Goal: Navigation & Orientation: Find specific page/section

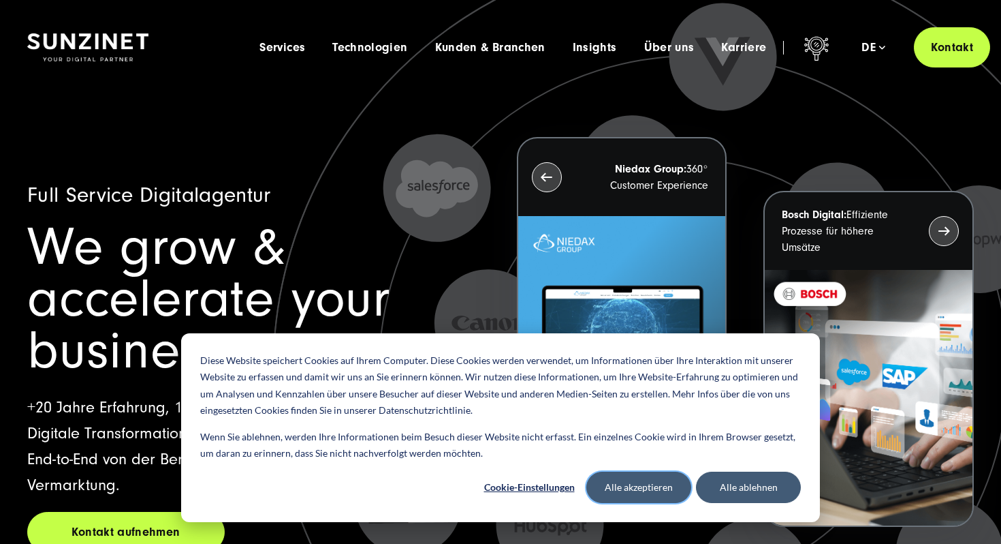
click at [628, 492] on button "Alle akzeptieren" at bounding box center [639, 486] width 105 height 31
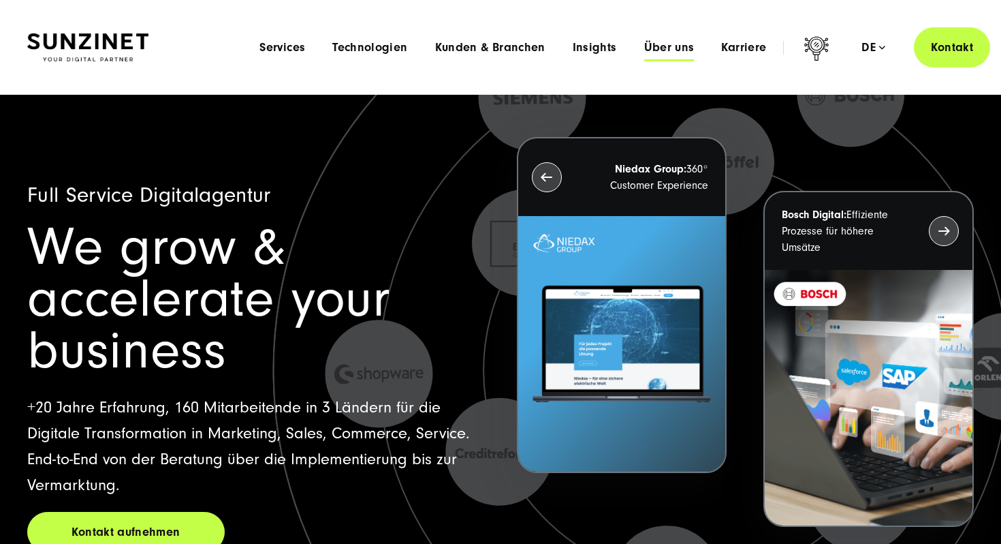
click at [670, 46] on span "Über uns" at bounding box center [669, 48] width 50 height 14
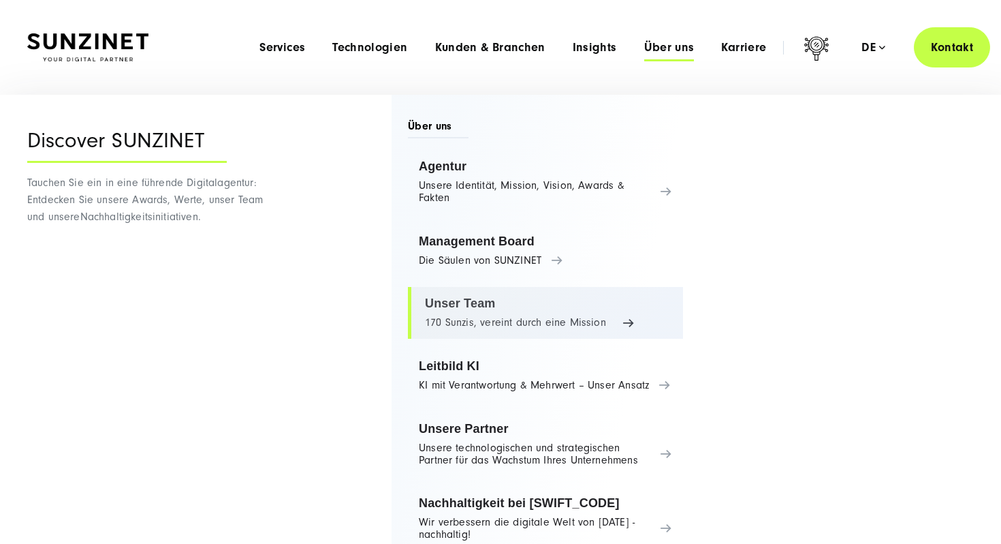
click at [510, 326] on link "Unser Team 170 Sunzis, vereint durch eine Mission" at bounding box center [545, 313] width 275 height 52
